Goal: Share content: Share content

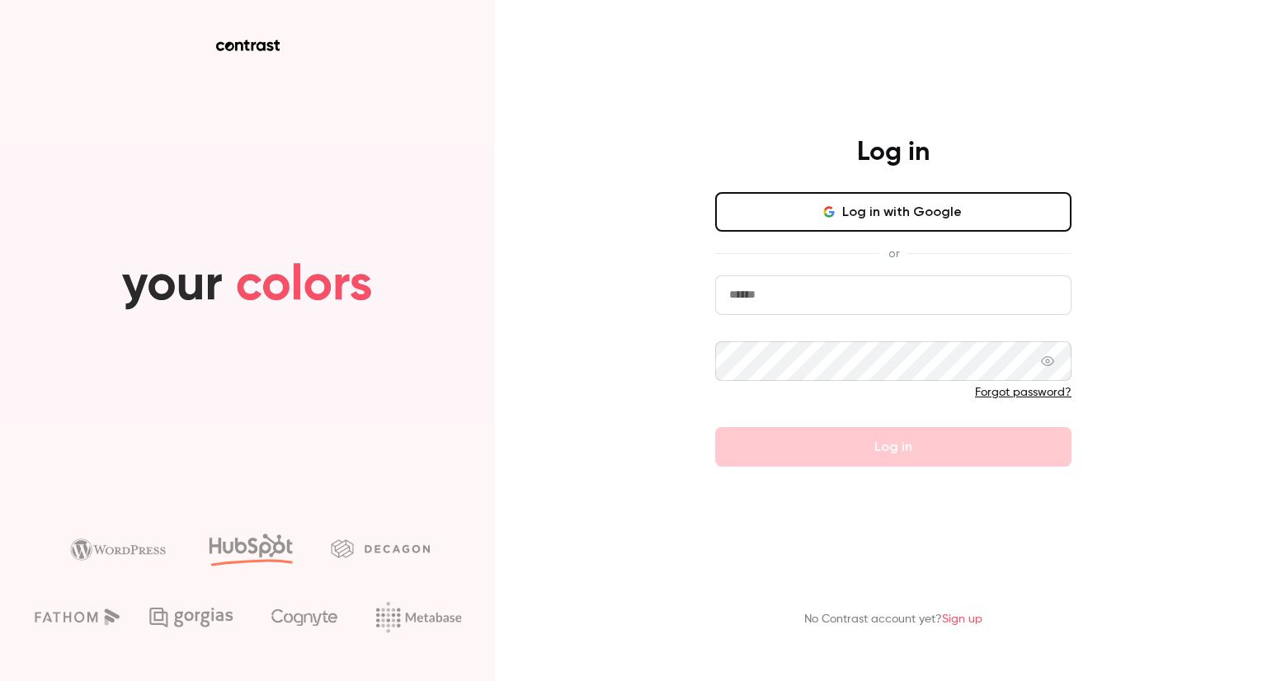
click at [922, 221] on button "Log in with Google" at bounding box center [893, 212] width 356 height 40
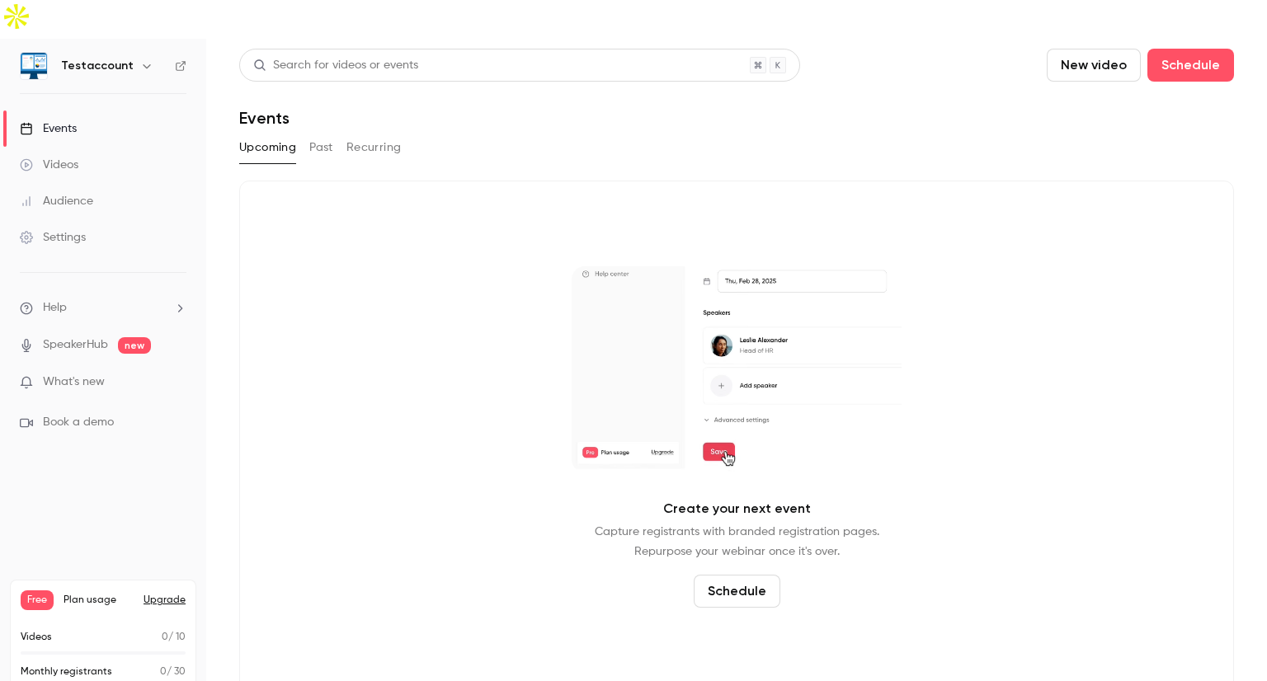
click at [168, 594] on button "Upgrade" at bounding box center [165, 600] width 42 height 13
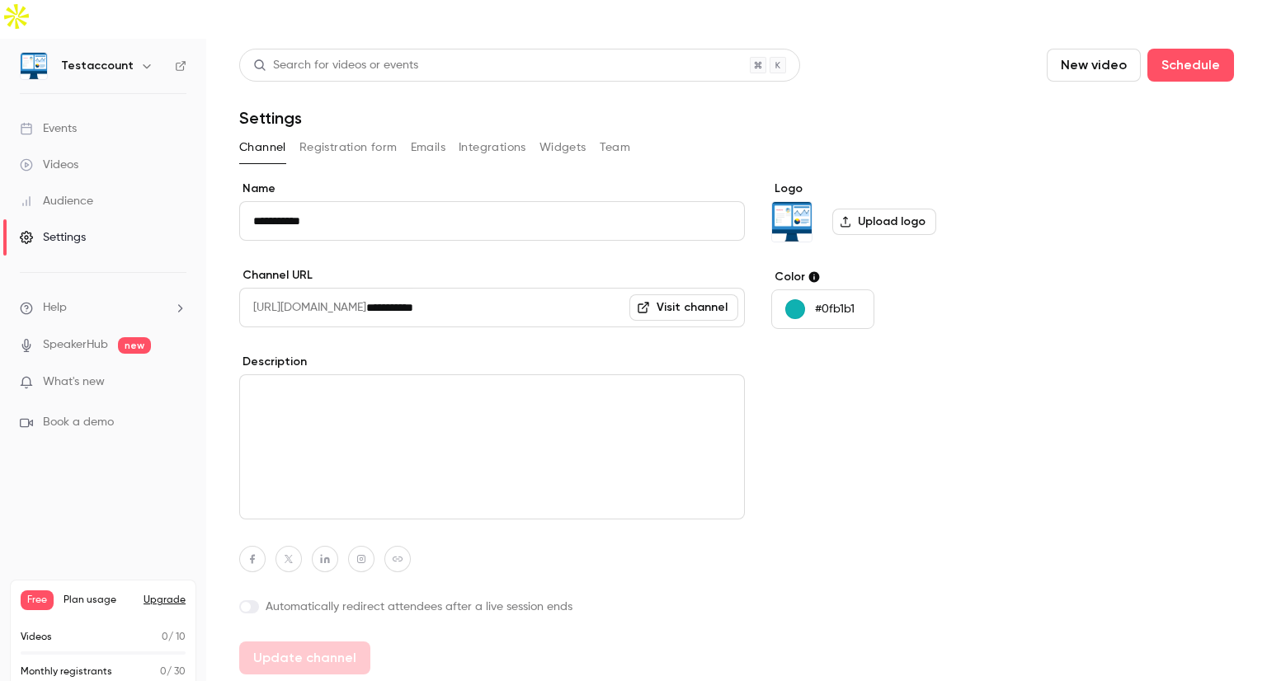
click at [908, 134] on div "Channel Registration form Emails Integrations Widgets Team" at bounding box center [736, 147] width 995 height 26
click at [54, 229] on div "Settings" at bounding box center [53, 237] width 66 height 16
click at [626, 134] on button "Team" at bounding box center [615, 147] width 31 height 26
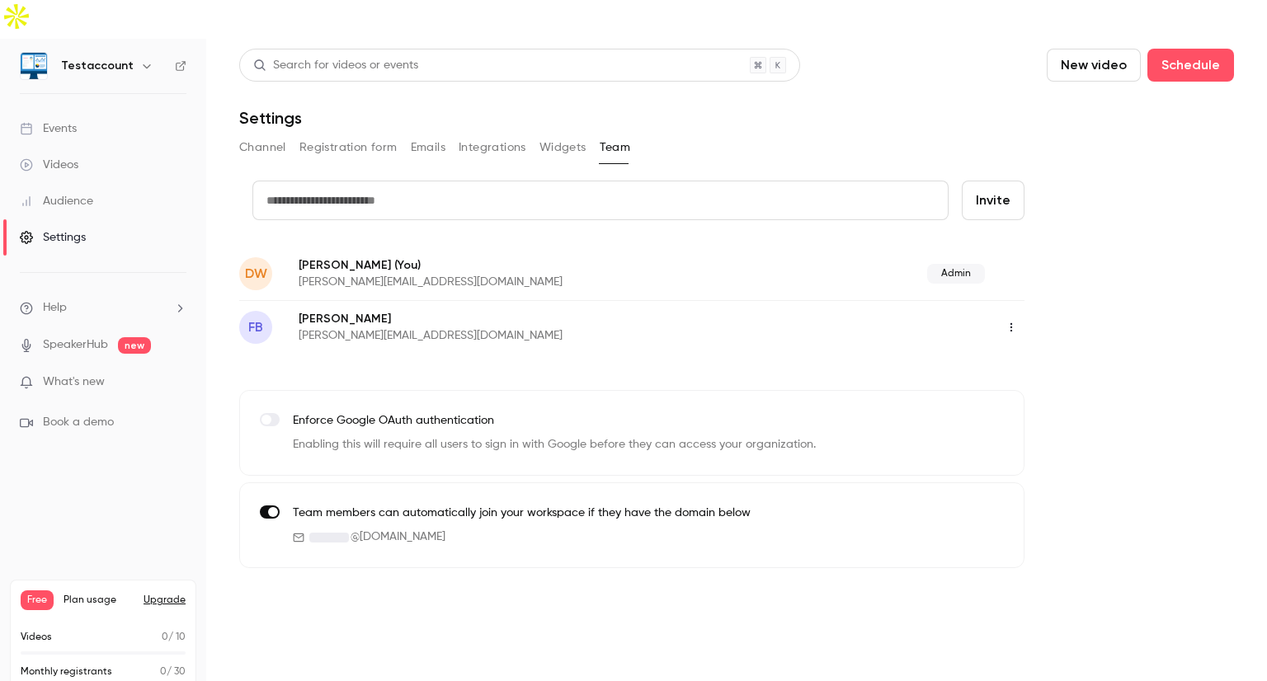
click at [1003, 314] on button "button" at bounding box center [1011, 327] width 26 height 26
click at [1102, 326] on div "Assign admin role" at bounding box center [1101, 331] width 125 height 16
click at [509, 134] on button "Integrations" at bounding box center [493, 147] width 68 height 26
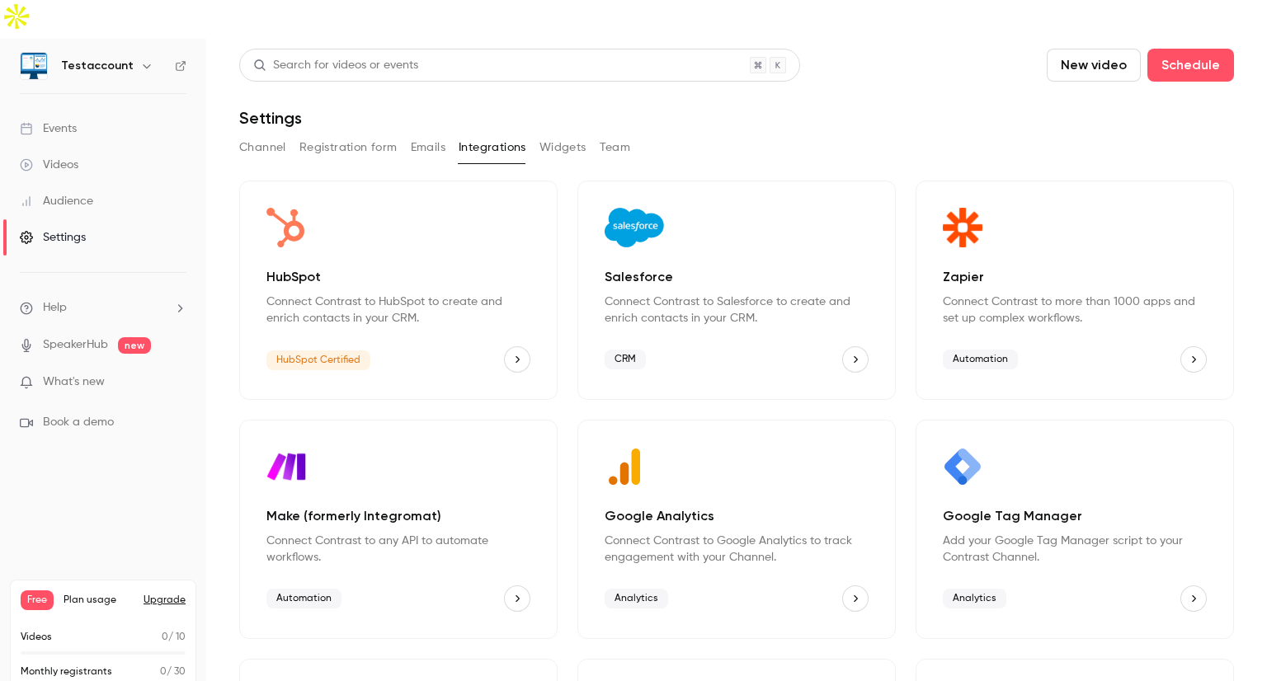
click at [511, 354] on icon "HubSpot" at bounding box center [517, 360] width 12 height 12
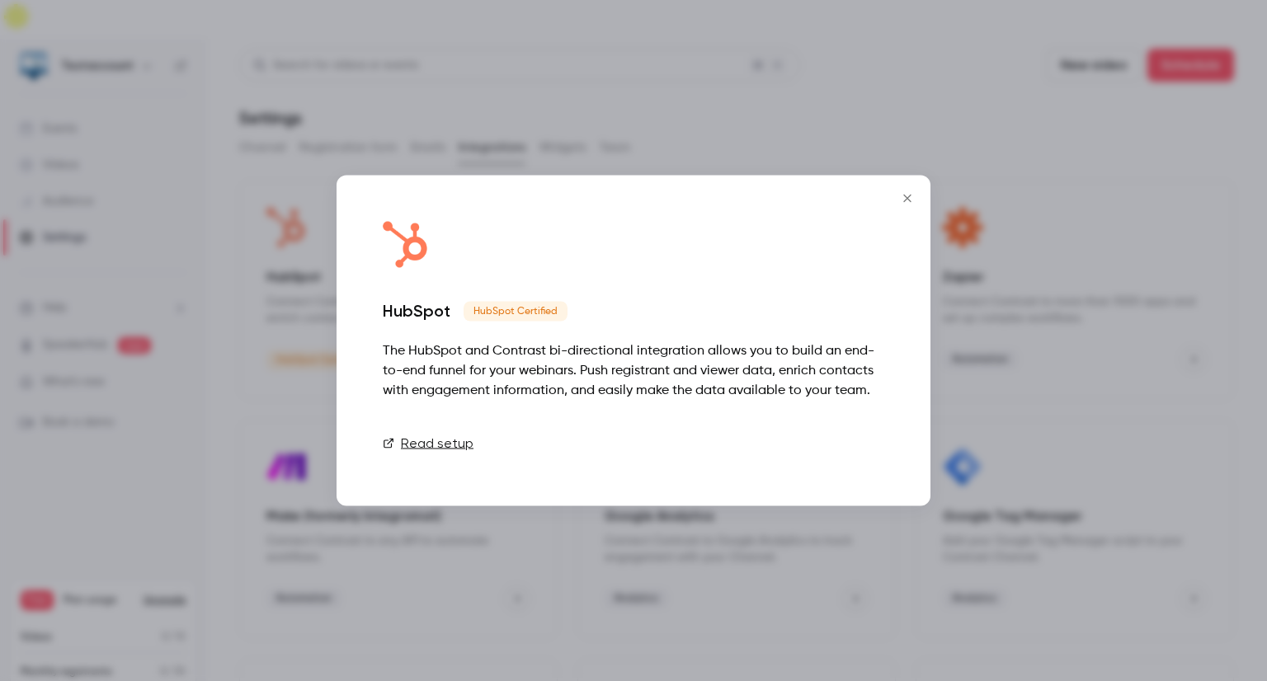
click at [850, 436] on link "Connect" at bounding box center [843, 443] width 82 height 33
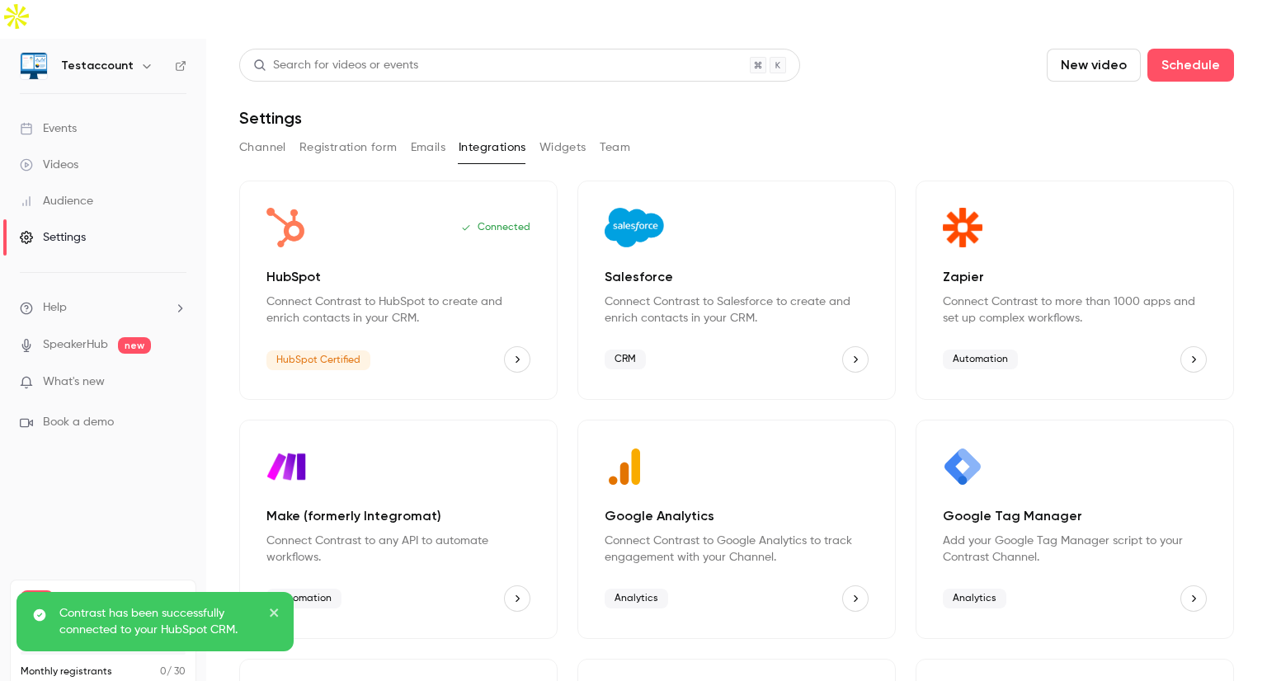
scroll to position [167, 0]
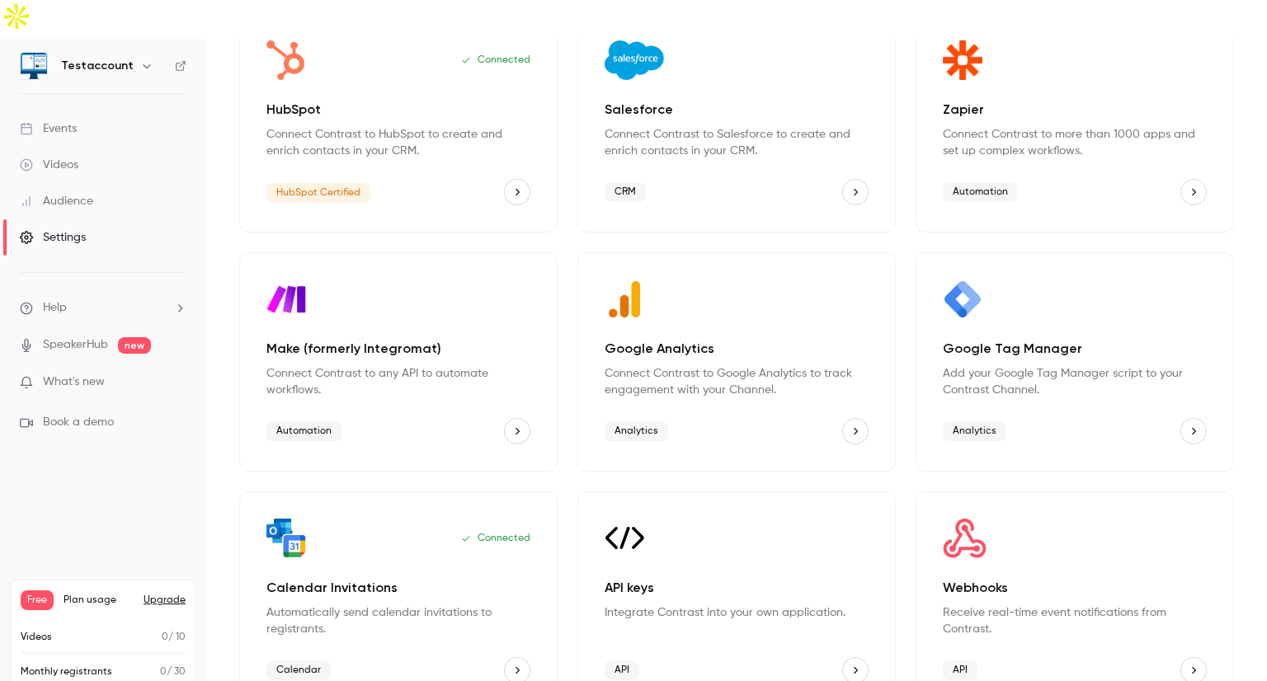
click at [398, 519] on div "Connected" at bounding box center [398, 539] width 264 height 40
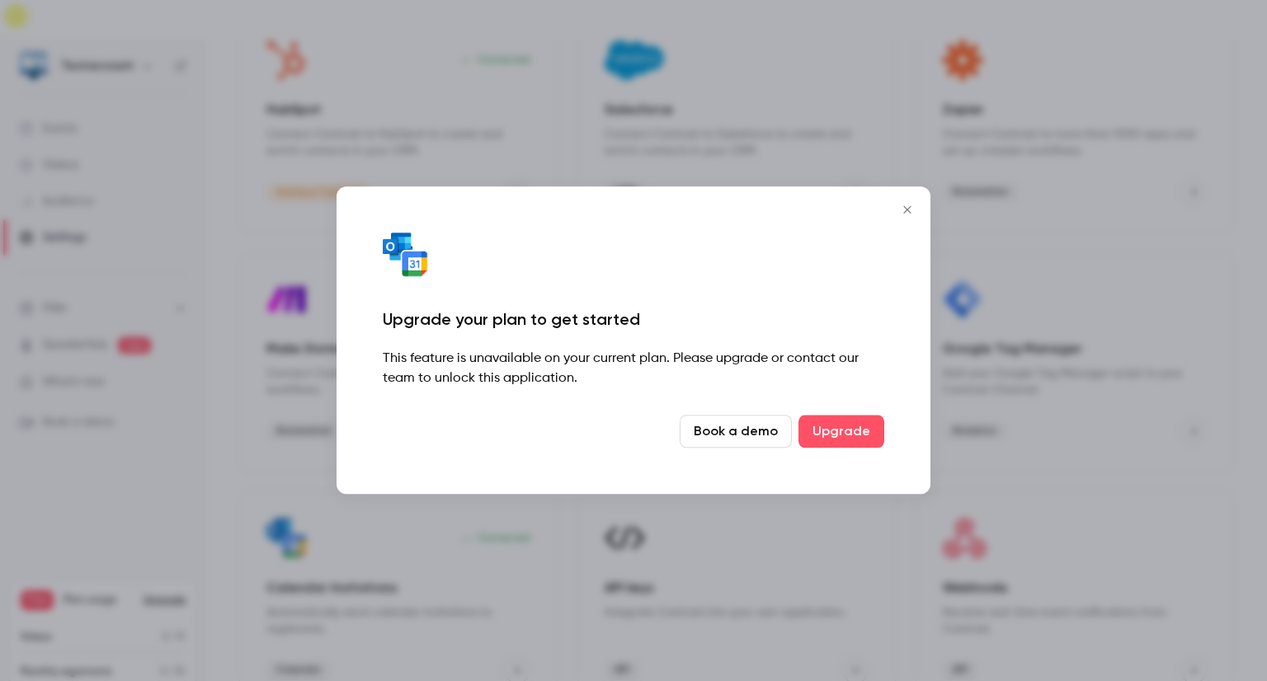
click at [907, 213] on icon "Close" at bounding box center [908, 209] width 20 height 13
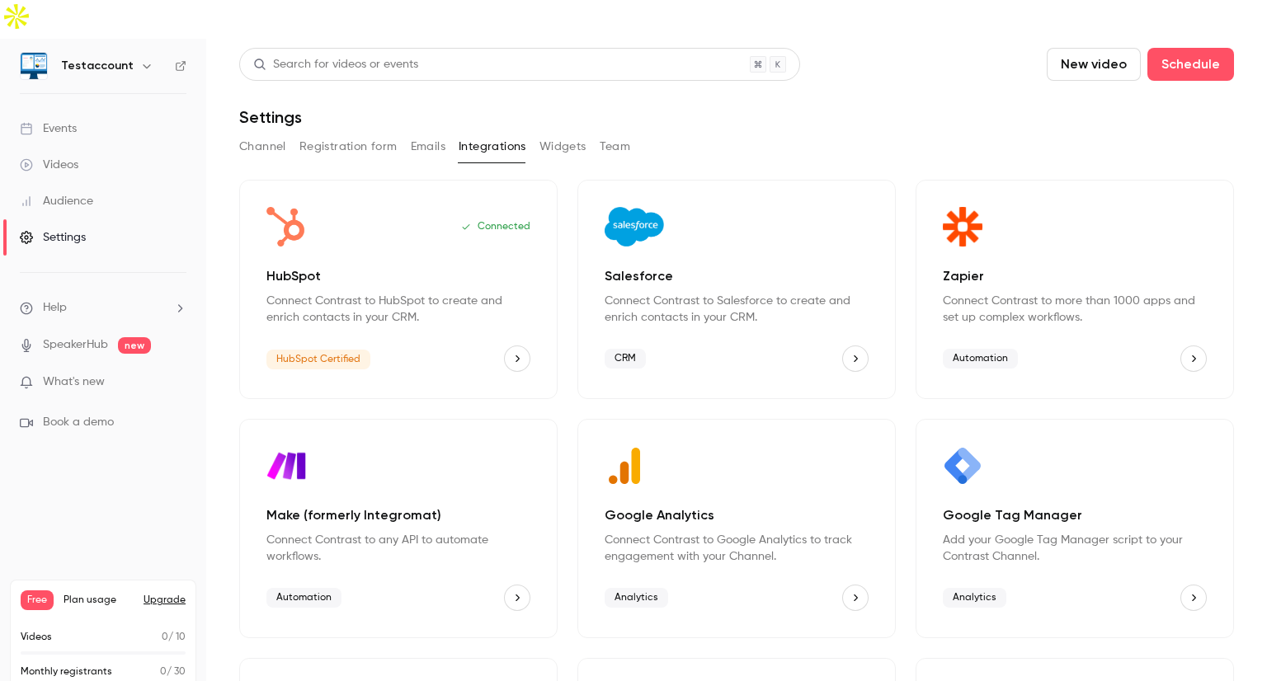
scroll to position [0, 0]
click at [766, 134] on div "Channel Registration form Emails Integrations Widgets Team" at bounding box center [736, 147] width 995 height 26
click at [774, 134] on div "Channel Registration form Emails Integrations Widgets Team" at bounding box center [736, 147] width 995 height 26
click at [63, 111] on link "Events" at bounding box center [103, 129] width 206 height 36
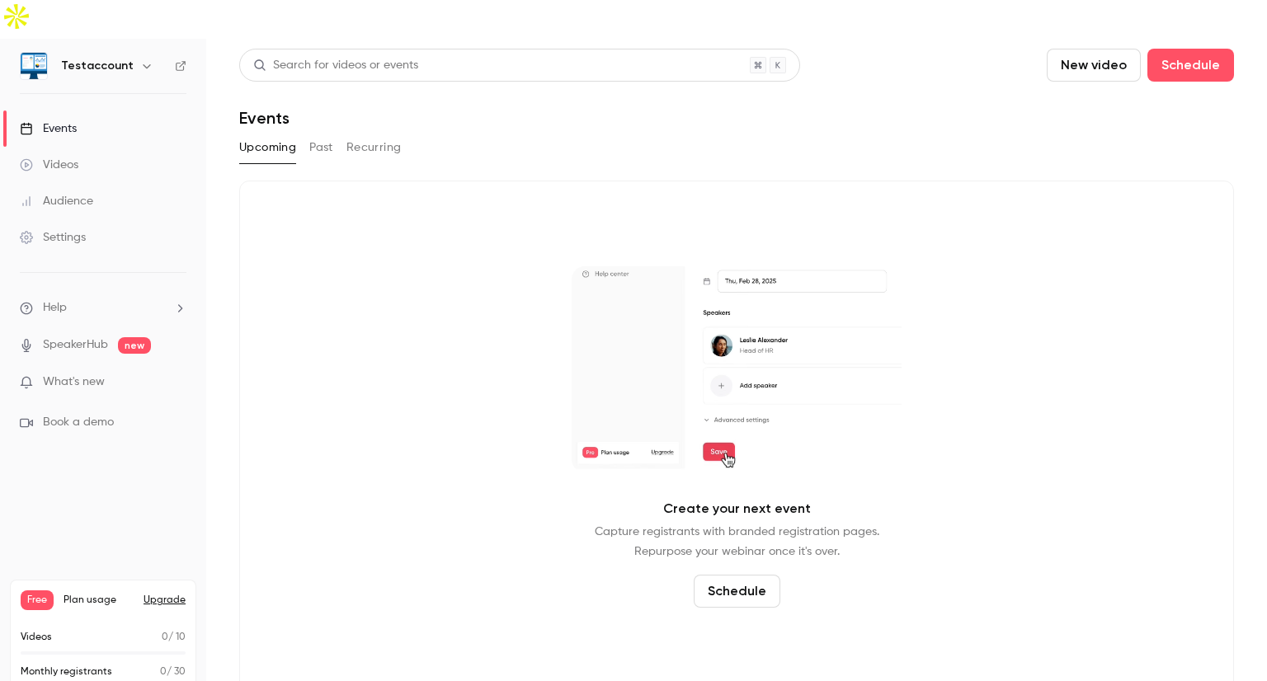
click at [135, 147] on link "Videos" at bounding box center [103, 165] width 206 height 36
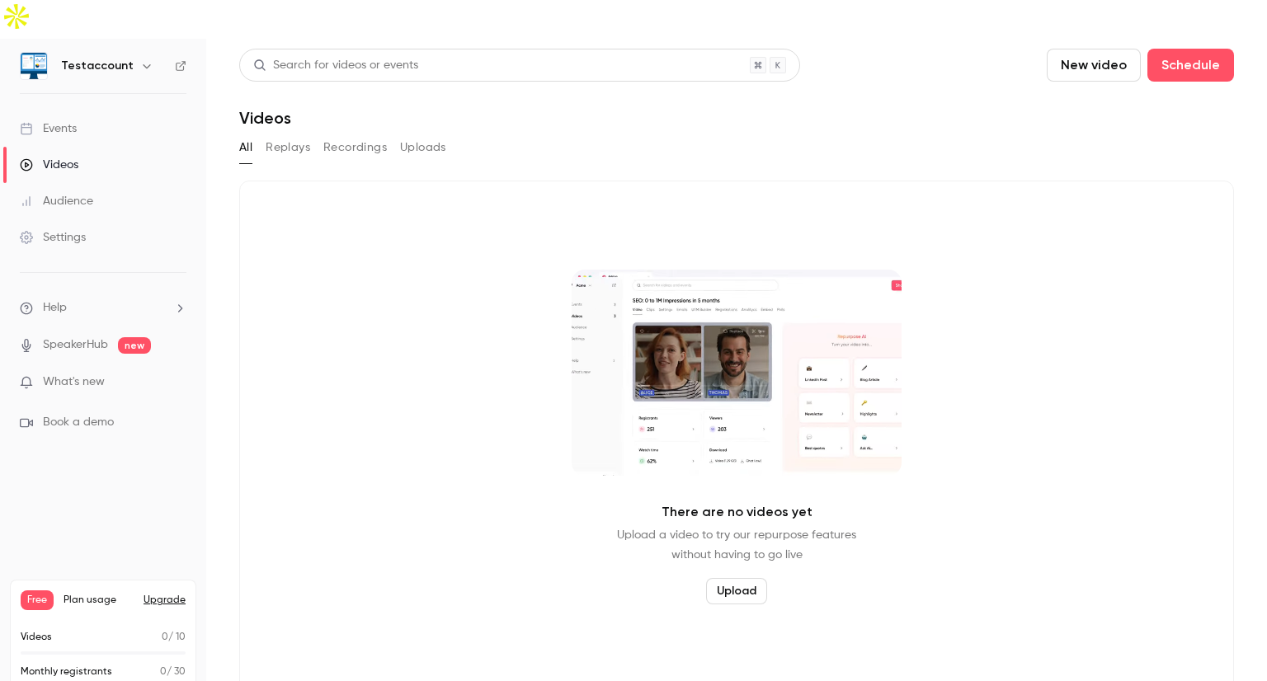
click at [485, 381] on div "There are no videos yet Upload a video to try our repurpose features without ha…" at bounding box center [736, 437] width 995 height 513
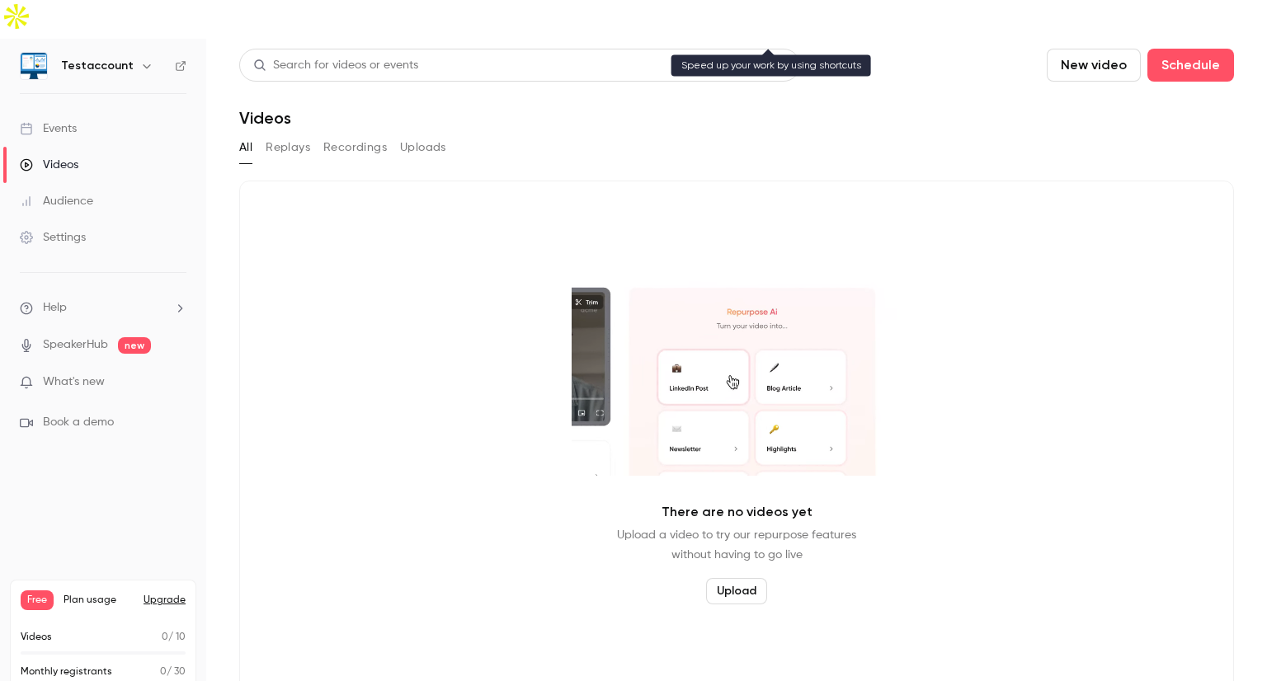
click at [442, 49] on div "Search for videos or events" at bounding box center [519, 65] width 561 height 33
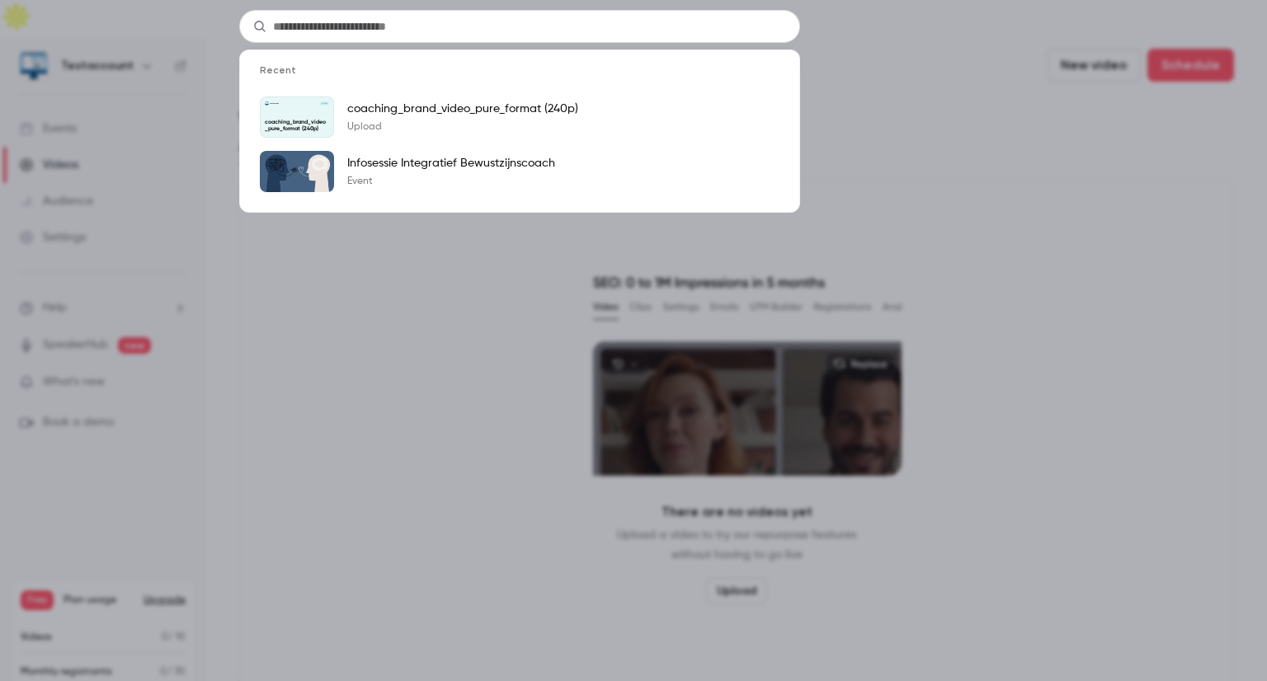
click at [886, 120] on div "Recent Testaccount [DATE] coaching_brand_video_pure_format (240p) coaching_bran…" at bounding box center [633, 340] width 1267 height 681
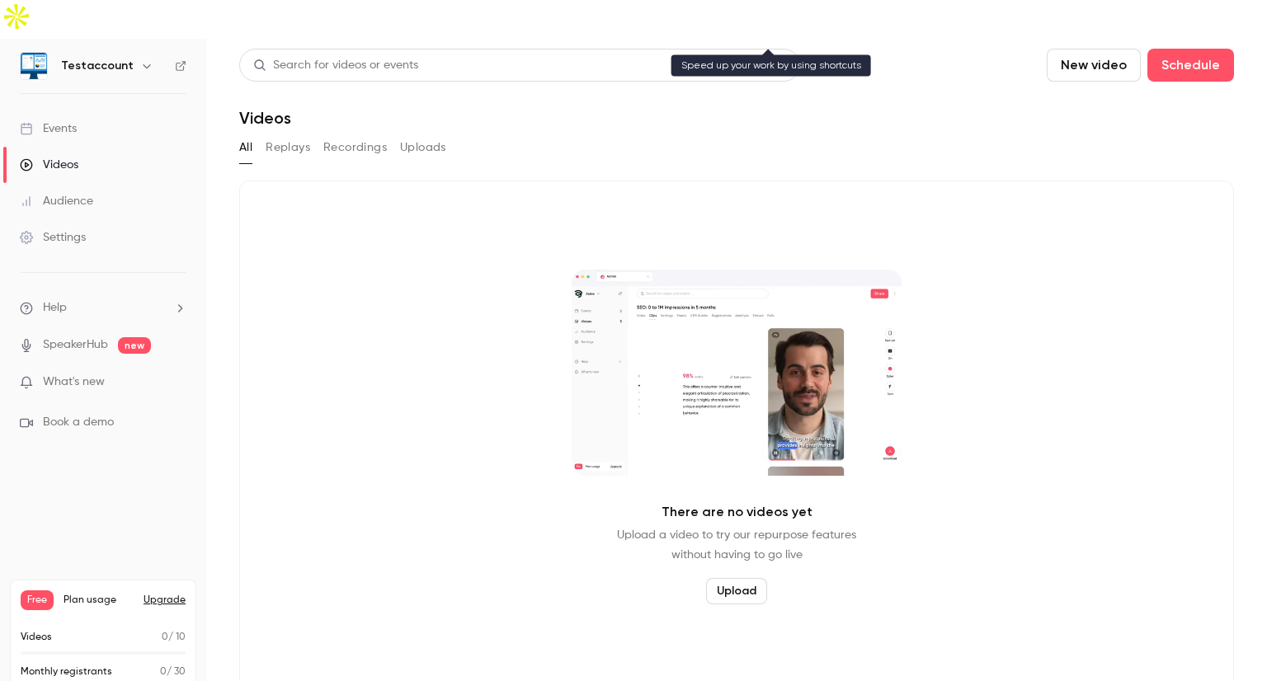
click at [549, 49] on div "Search for videos or events" at bounding box center [519, 65] width 561 height 33
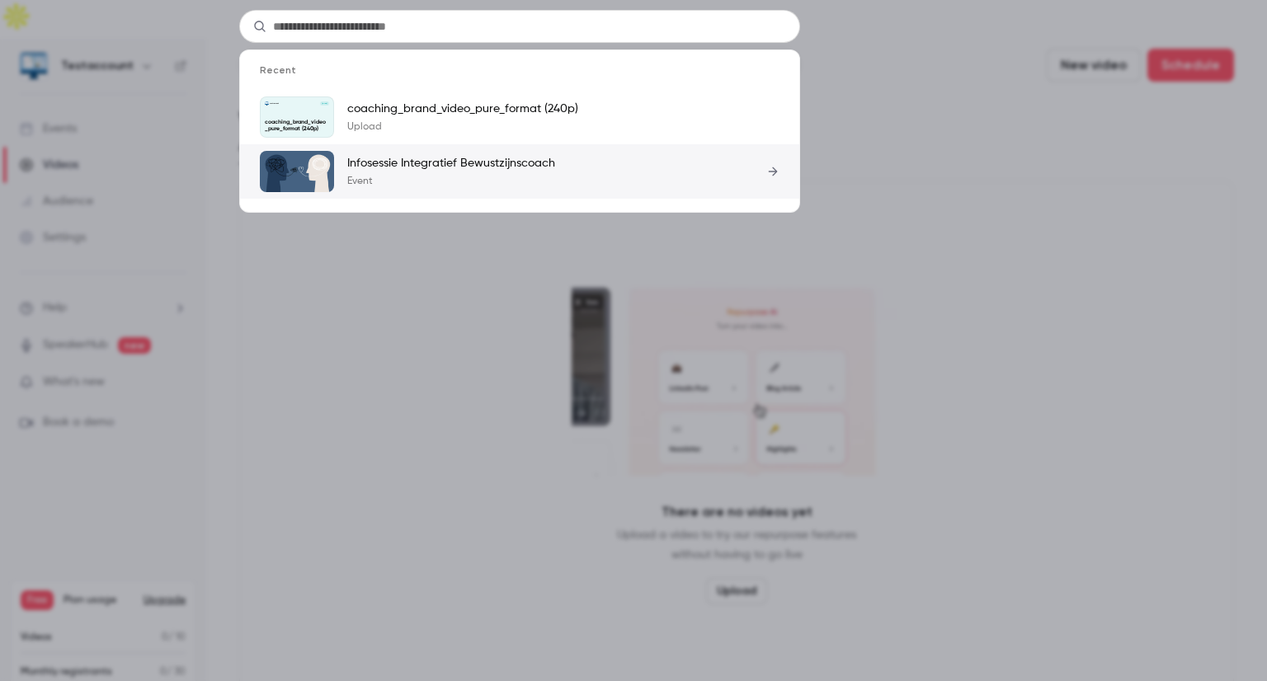
click at [484, 170] on p "Infosessie Integratief Bewustzijnscoach" at bounding box center [451, 163] width 208 height 16
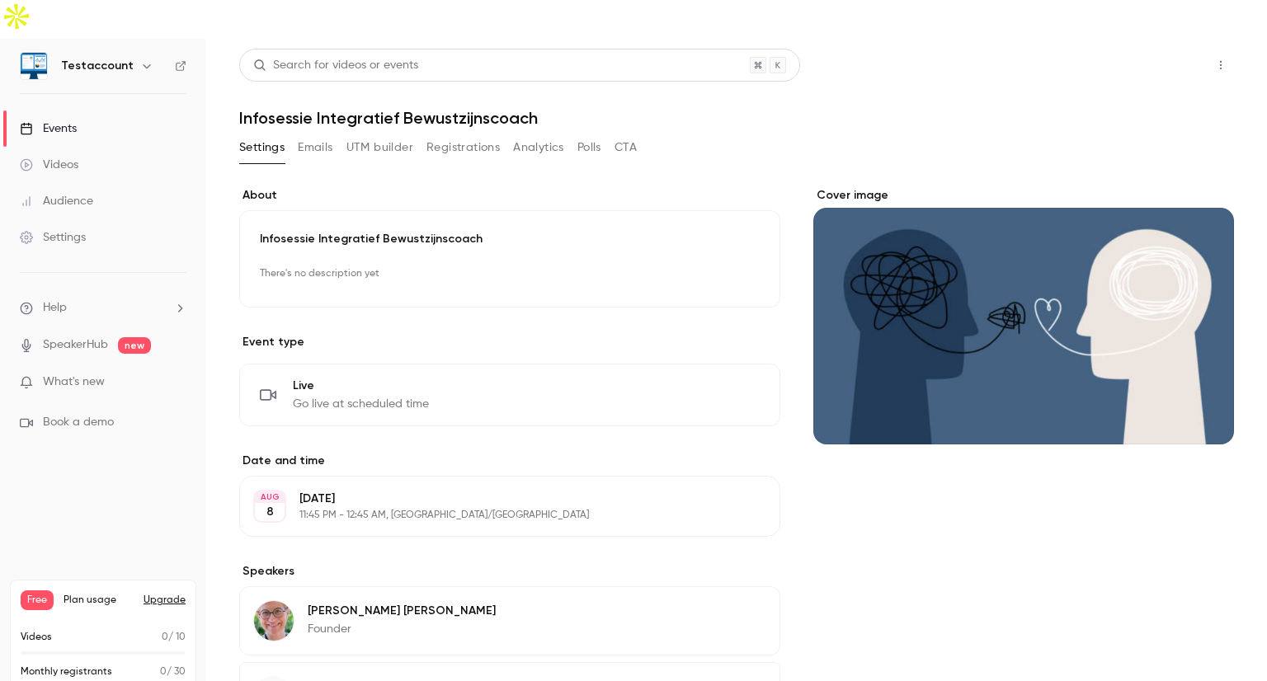
click at [1145, 49] on button "Share" at bounding box center [1161, 65] width 65 height 33
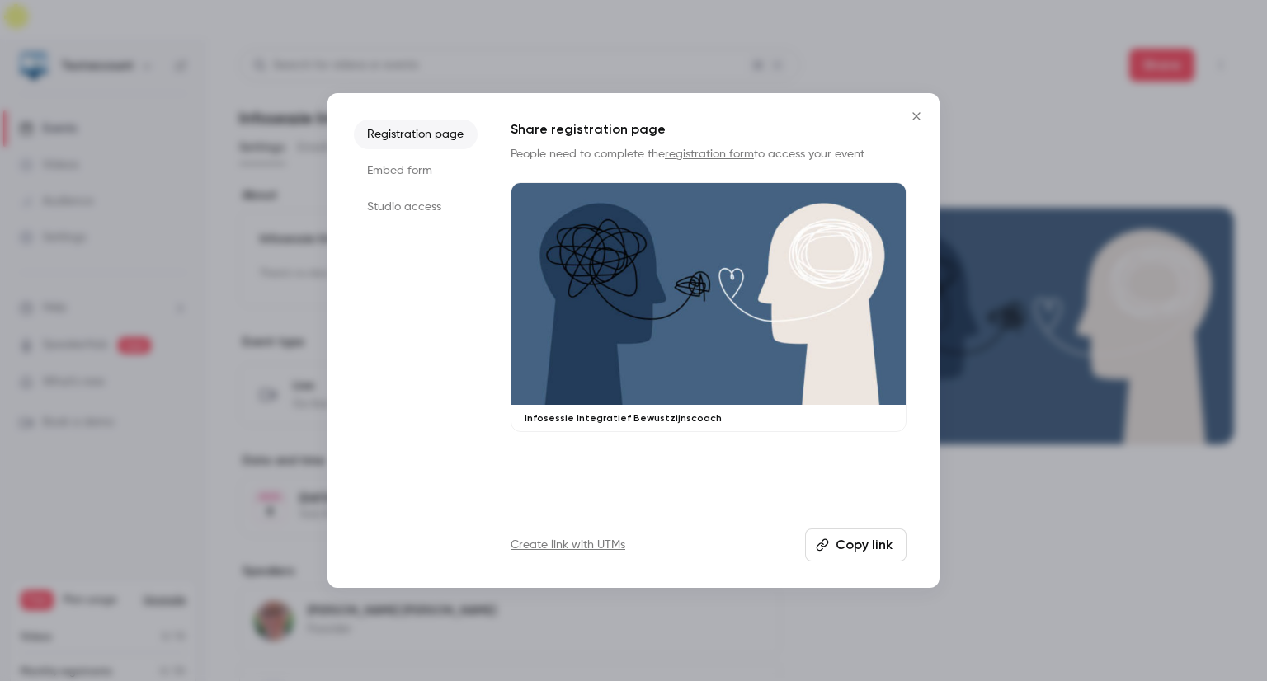
click at [455, 176] on li "Embed form" at bounding box center [416, 171] width 124 height 30
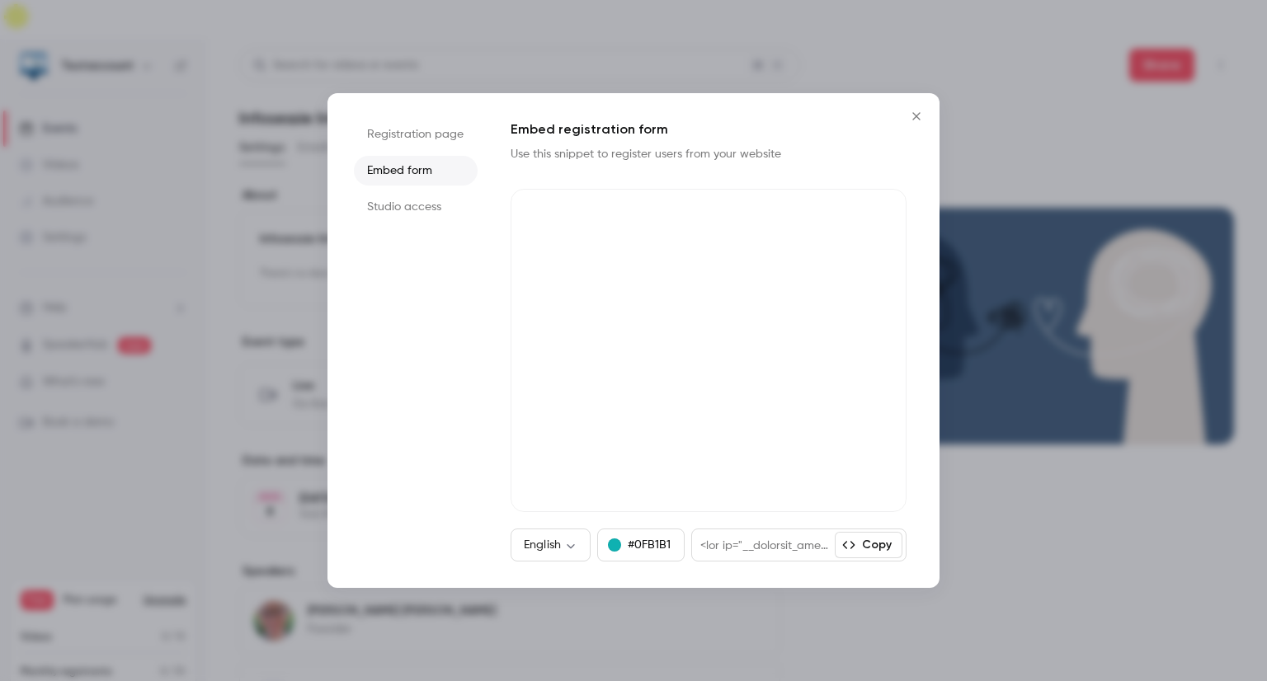
click at [924, 117] on icon "Close" at bounding box center [917, 116] width 20 height 13
